Goal: Information Seeking & Learning: Learn about a topic

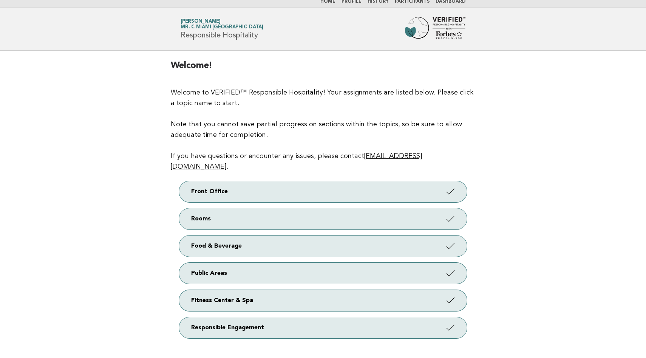
scroll to position [8, 0]
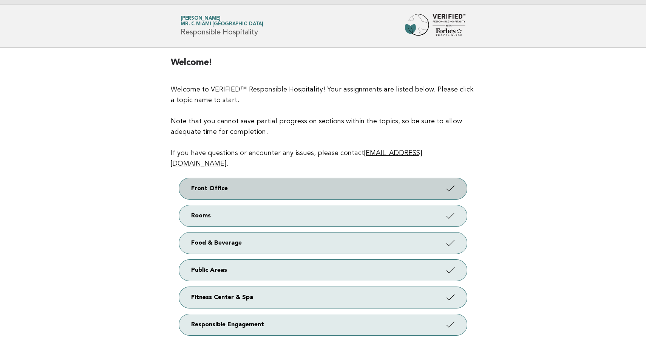
click at [261, 178] on link "Front Office" at bounding box center [323, 188] width 288 height 21
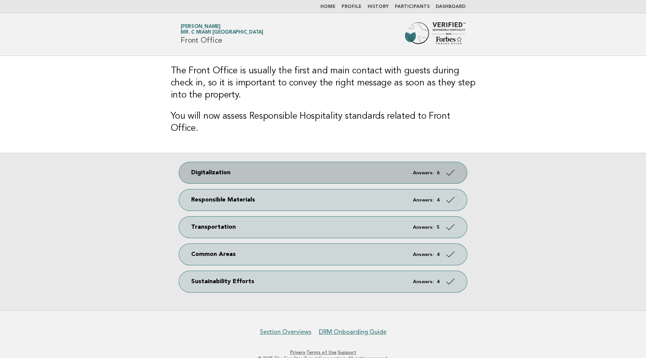
scroll to position [7, 0]
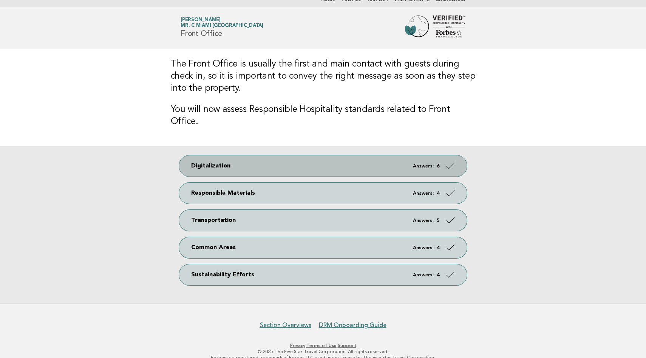
click at [426, 164] on em "Answers:" at bounding box center [423, 166] width 21 height 5
